Goal: Task Accomplishment & Management: Use online tool/utility

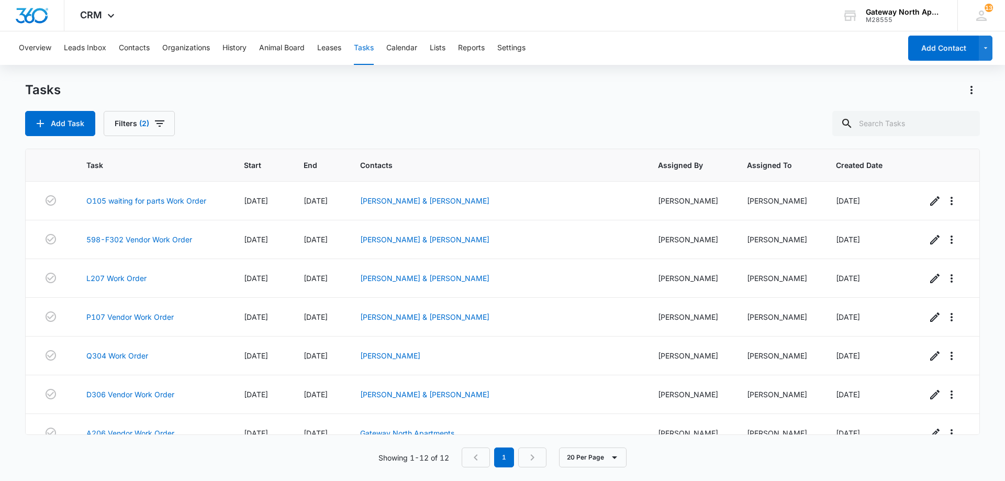
scroll to position [211, 0]
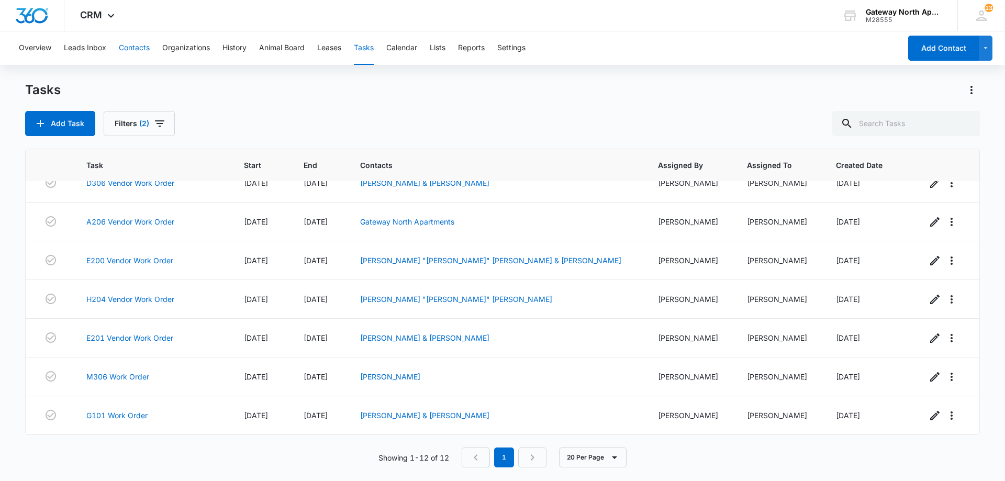
click at [132, 48] on button "Contacts" at bounding box center [134, 48] width 31 height 34
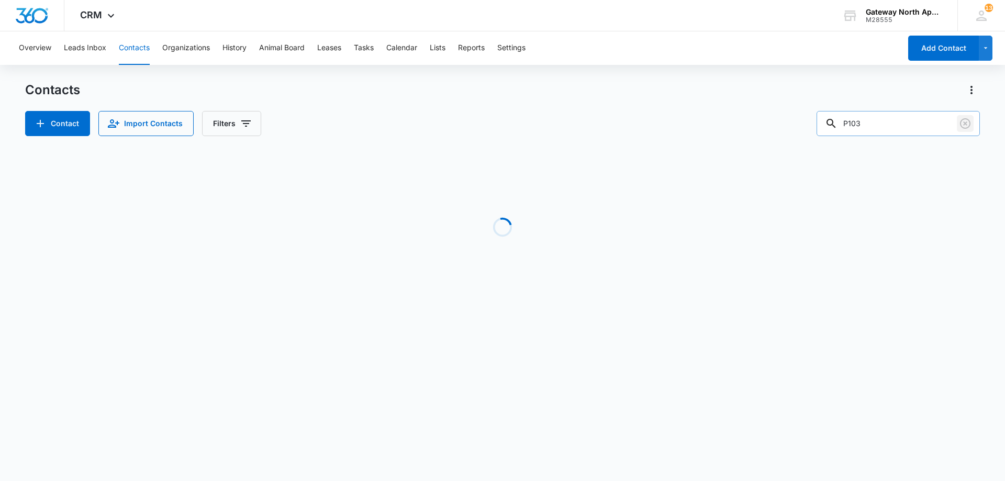
click at [964, 125] on icon "Clear" at bounding box center [965, 123] width 13 height 13
click at [895, 124] on input "text" at bounding box center [906, 123] width 148 height 25
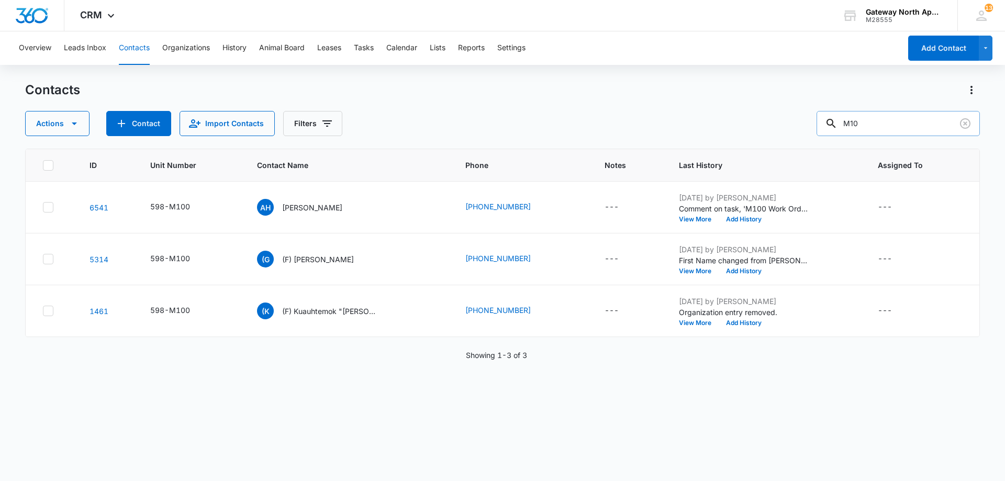
click at [905, 120] on input "M10" at bounding box center [898, 123] width 163 height 25
type input "M101"
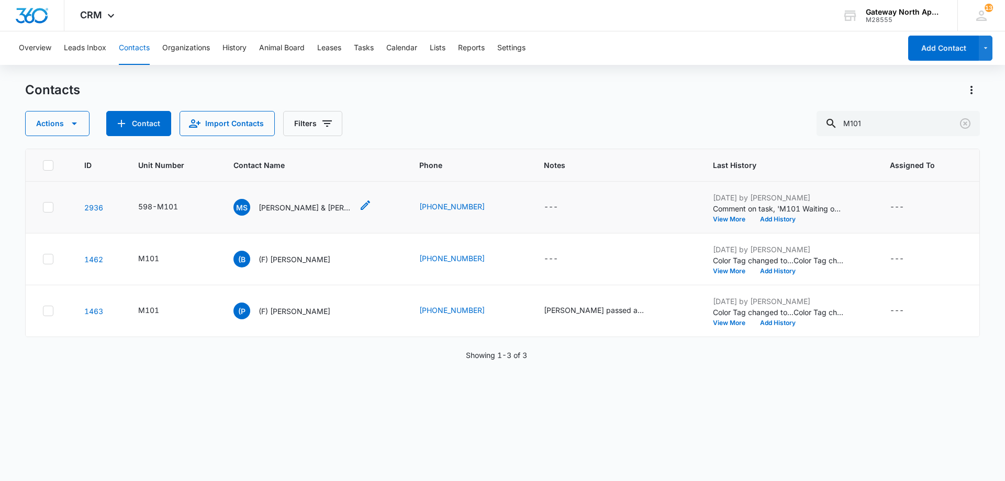
click at [317, 207] on p "[PERSON_NAME] & [PERSON_NAME]" at bounding box center [306, 207] width 94 height 11
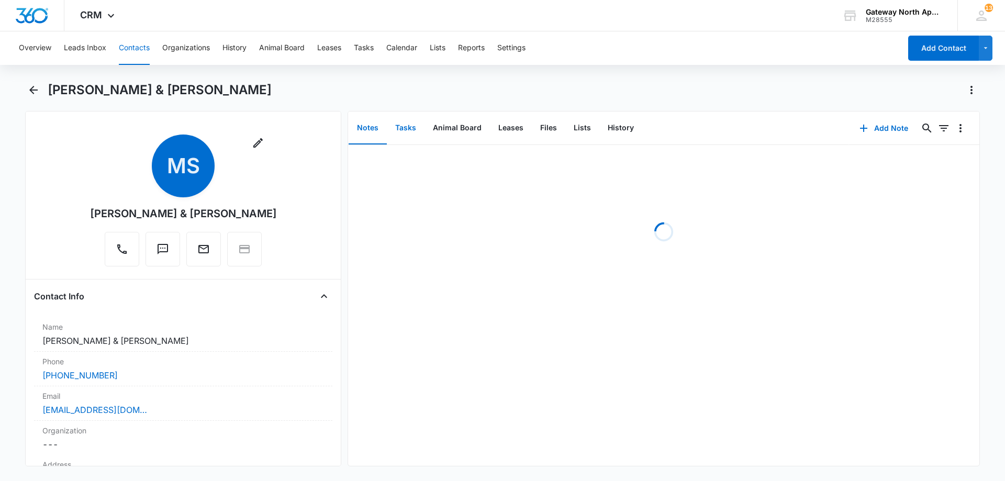
click at [396, 135] on button "Tasks" at bounding box center [406, 128] width 38 height 32
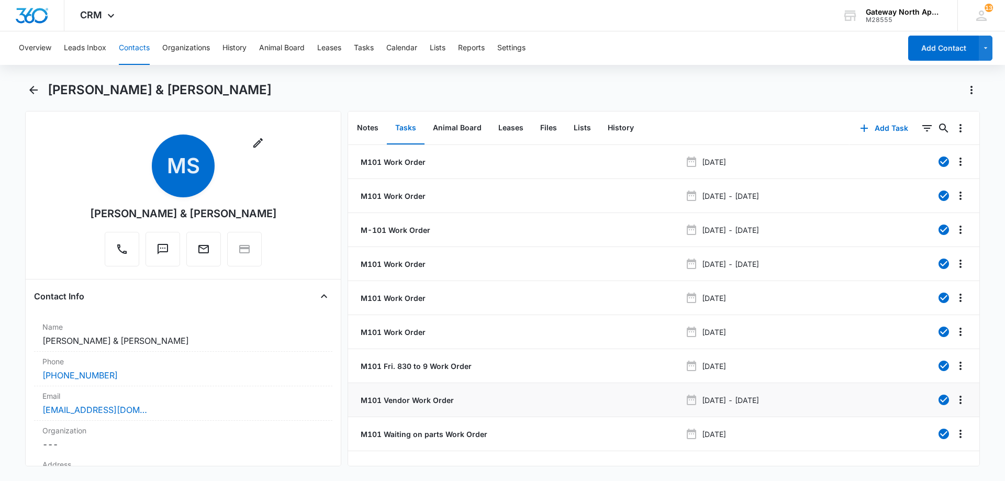
scroll to position [17, 0]
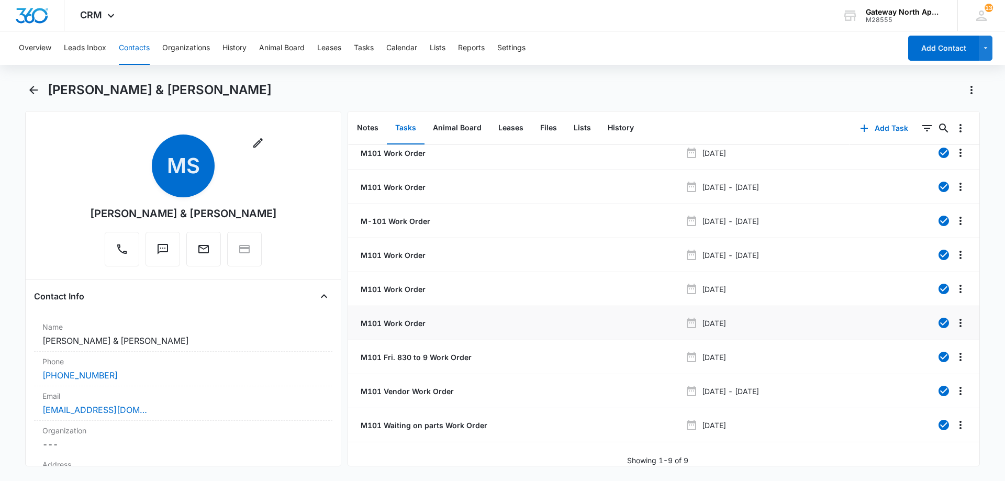
click at [405, 318] on p "M101 Work Order" at bounding box center [392, 323] width 67 height 11
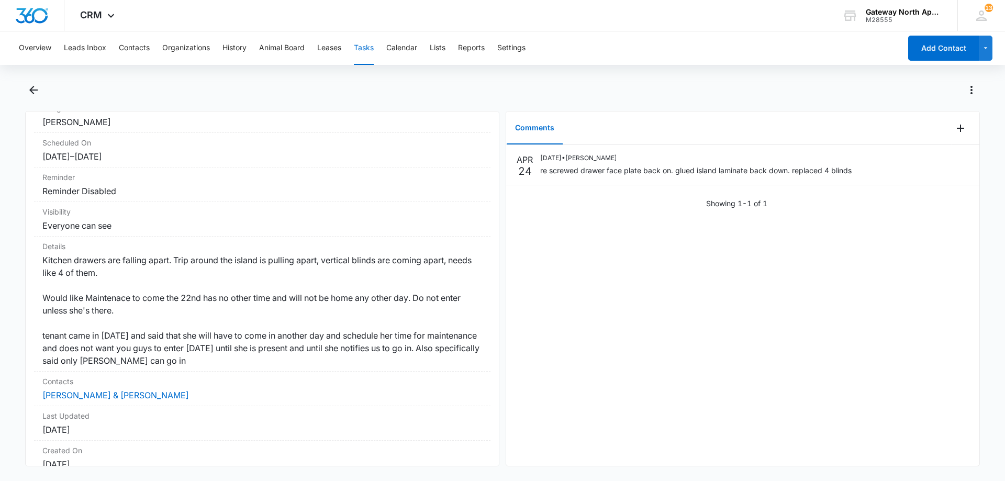
scroll to position [105, 0]
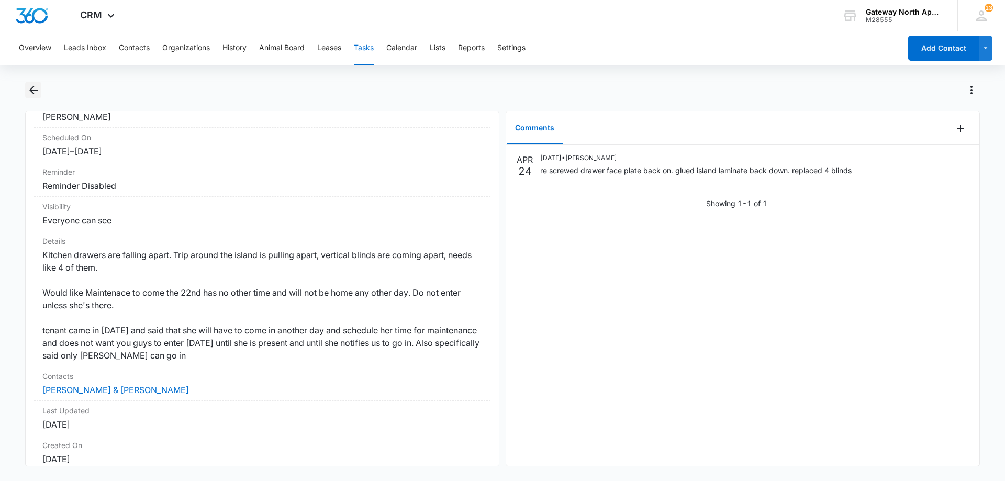
click at [38, 89] on icon "Back" at bounding box center [33, 90] width 13 height 13
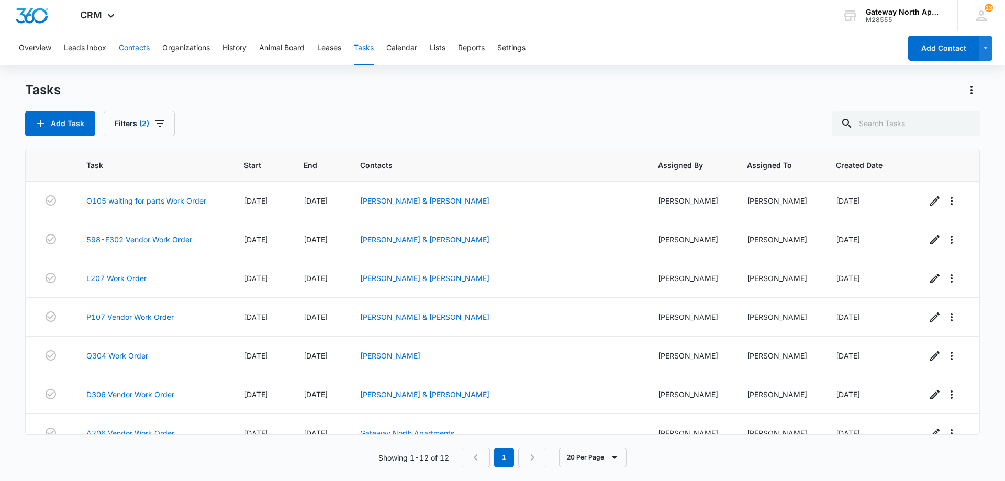
click at [137, 50] on button "Contacts" at bounding box center [134, 48] width 31 height 34
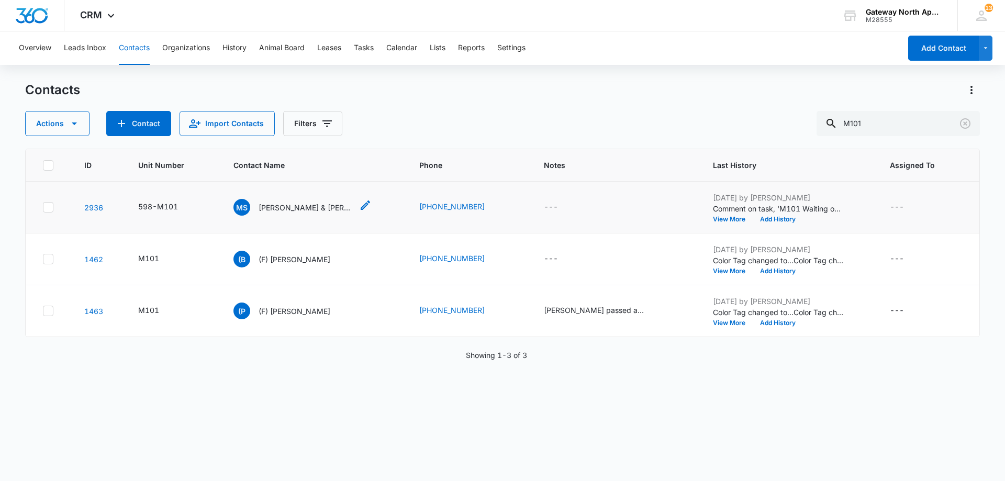
click at [304, 206] on p "[PERSON_NAME] & [PERSON_NAME]" at bounding box center [306, 207] width 94 height 11
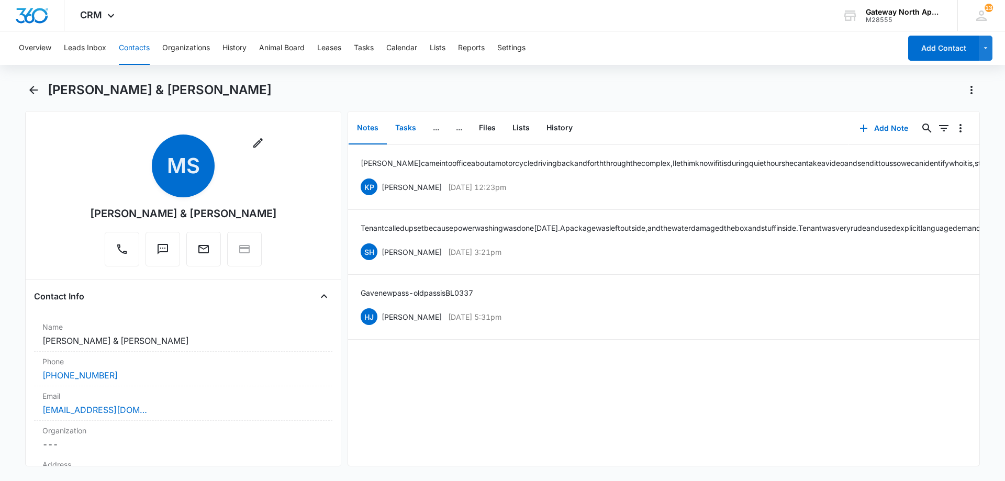
click at [406, 131] on button "Tasks" at bounding box center [406, 128] width 38 height 32
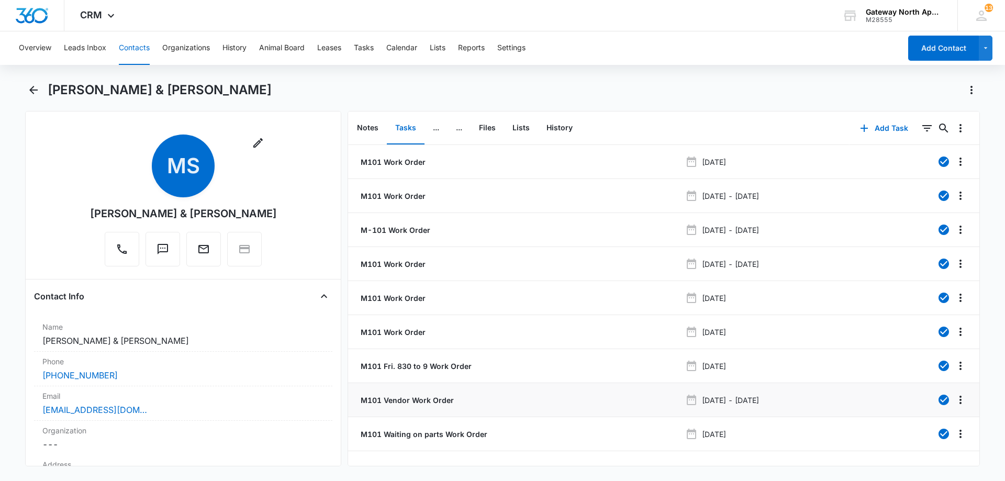
click at [398, 401] on p "M101 Vendor Work Order" at bounding box center [406, 400] width 95 height 11
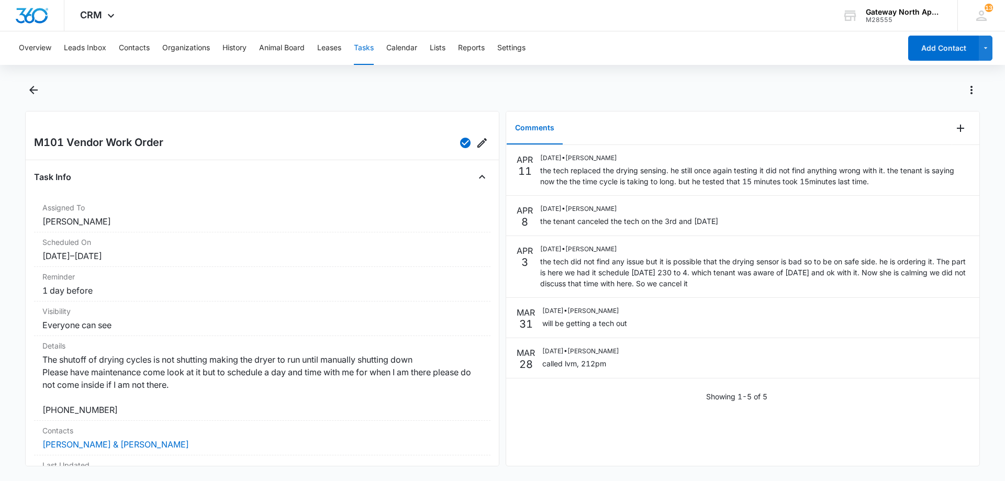
click at [361, 47] on button "Tasks" at bounding box center [364, 48] width 20 height 34
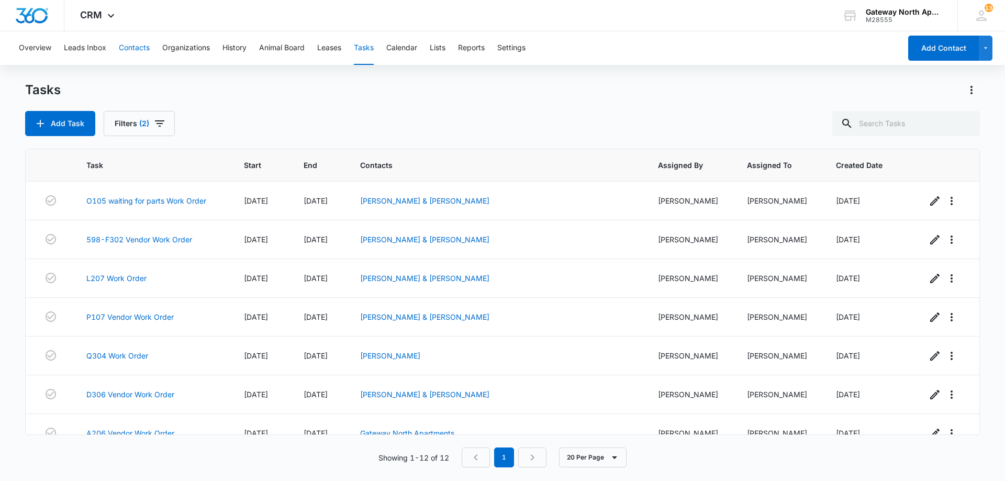
click at [137, 43] on button "Contacts" at bounding box center [134, 48] width 31 height 34
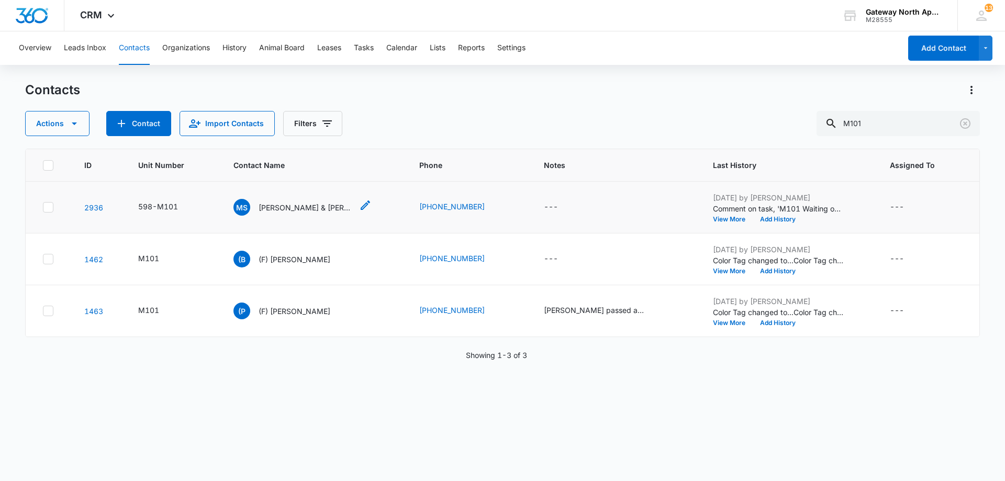
click at [304, 207] on p "[PERSON_NAME] & [PERSON_NAME]" at bounding box center [306, 207] width 94 height 11
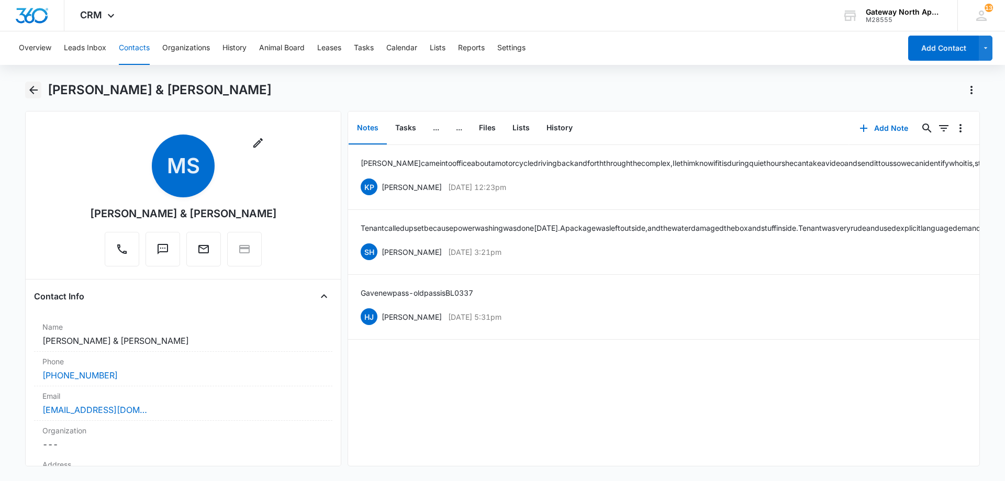
click at [35, 90] on icon "Back" at bounding box center [33, 90] width 8 height 8
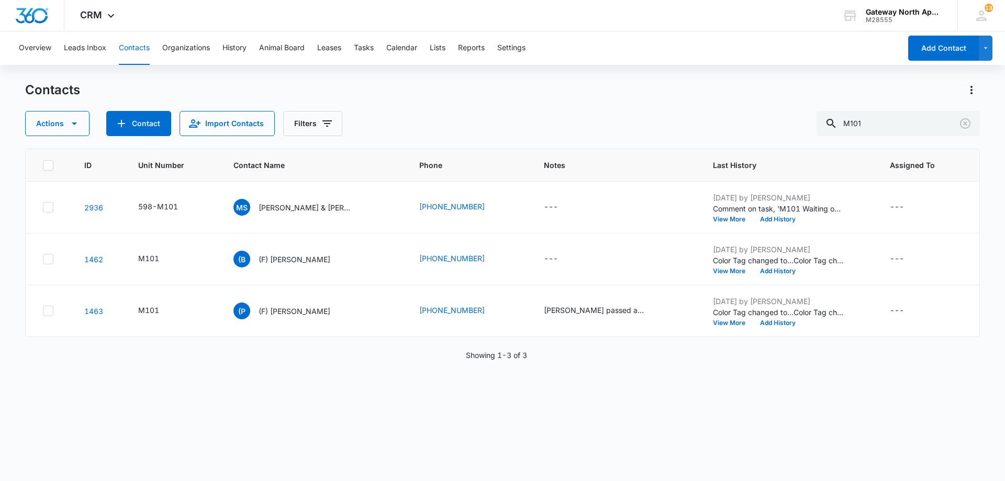
click at [352, 416] on div "ID Unit Number Contact Name Phone Notes Last History Assigned To 2936 598-M101 …" at bounding box center [502, 308] width 955 height 319
